Goal: Task Accomplishment & Management: Manage account settings

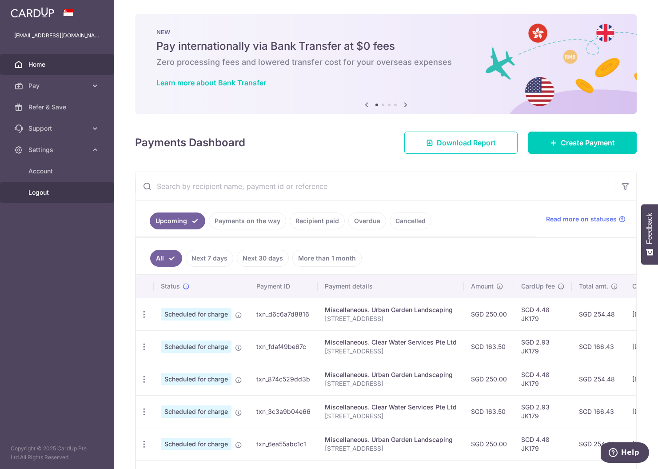
click at [55, 195] on span "Logout" at bounding box center [57, 192] width 59 height 9
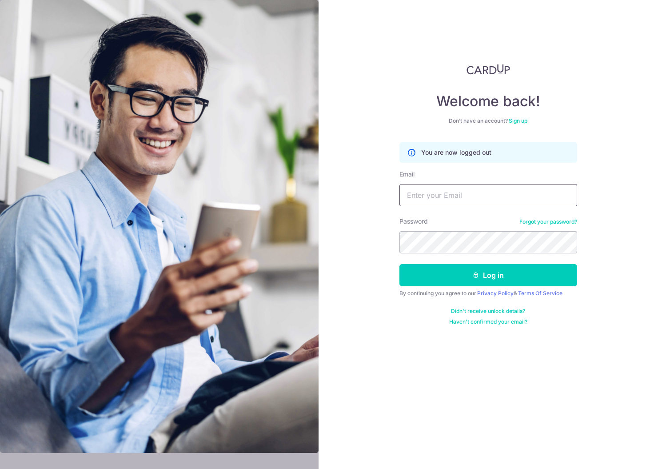
type input "[EMAIL_ADDRESS][DOMAIN_NAME]"
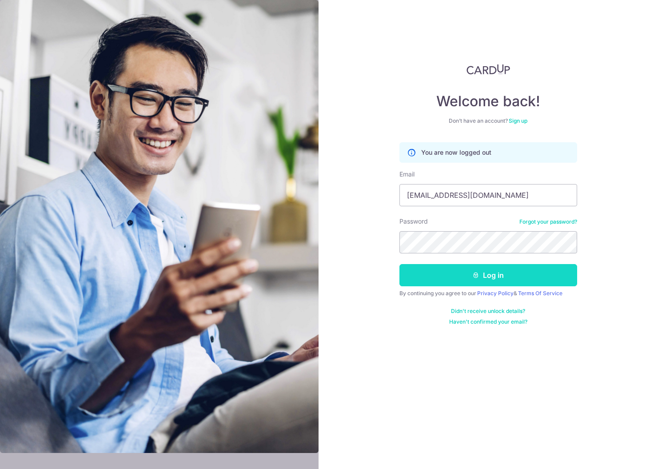
click at [461, 282] on button "Log in" at bounding box center [489, 275] width 178 height 22
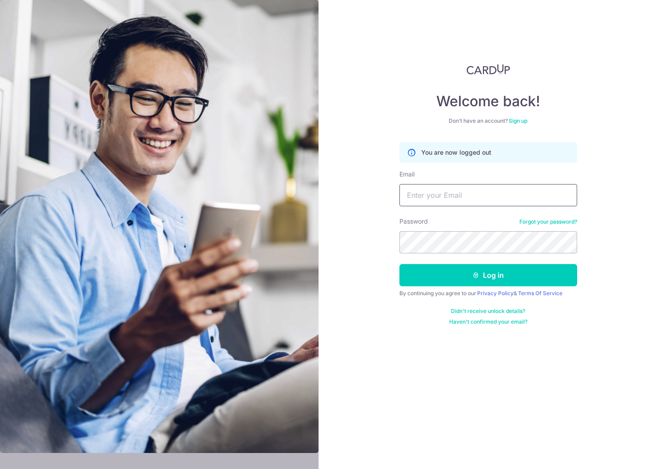
type input "contact@astridplasticsurgery.com"
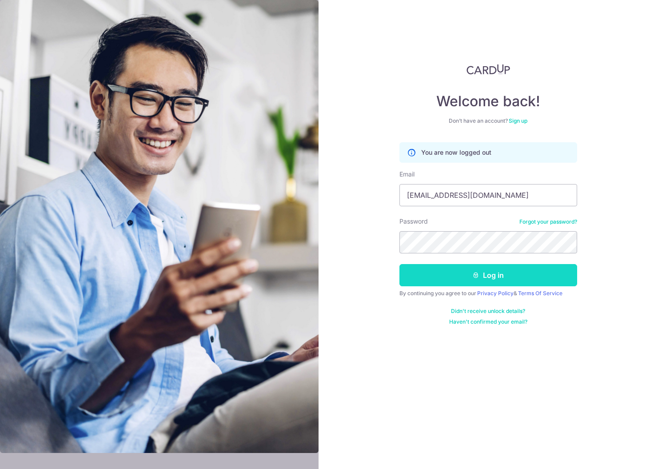
click at [445, 280] on button "Log in" at bounding box center [489, 275] width 178 height 22
